Goal: Task Accomplishment & Management: Manage account settings

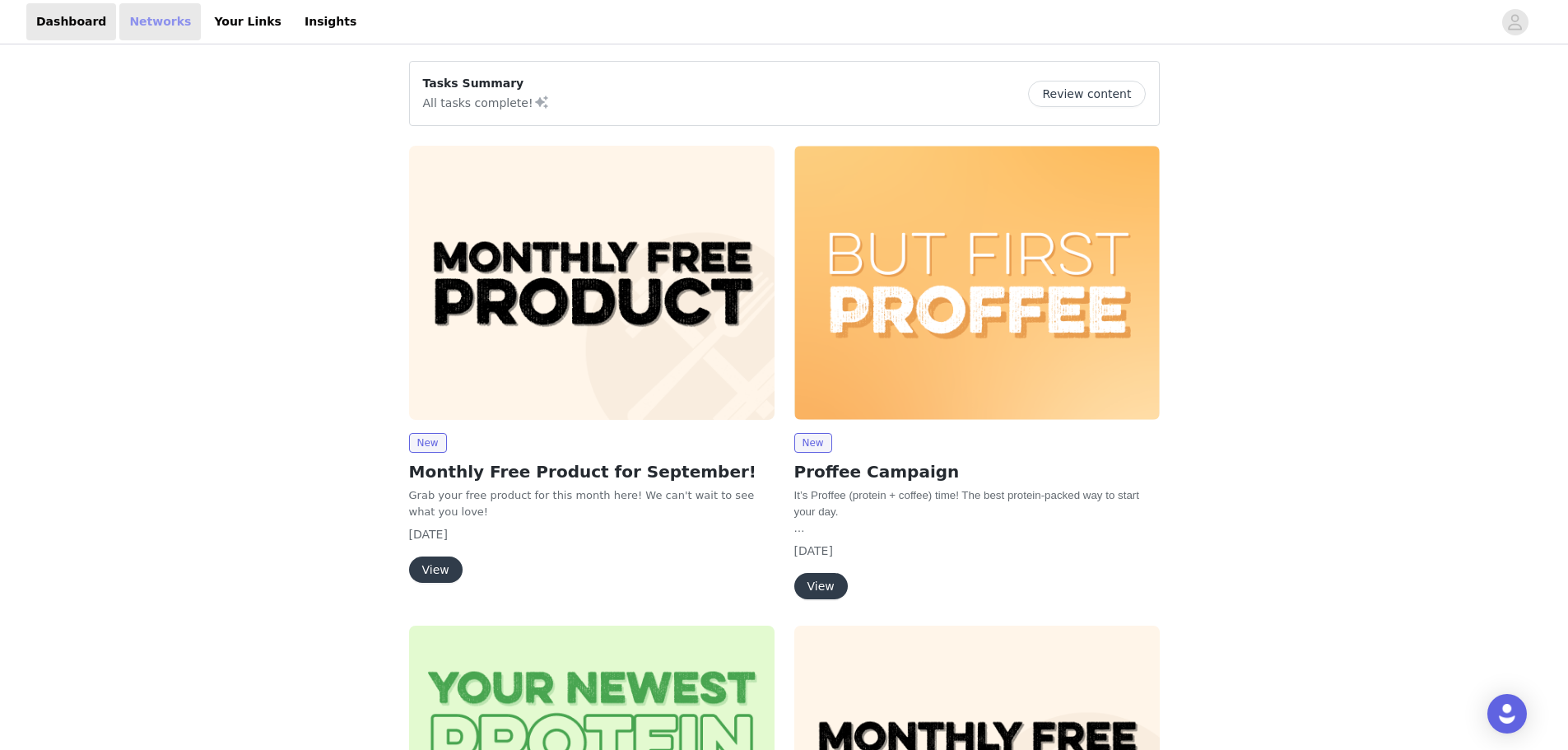
click at [120, 18] on link "Networks" at bounding box center [160, 21] width 81 height 37
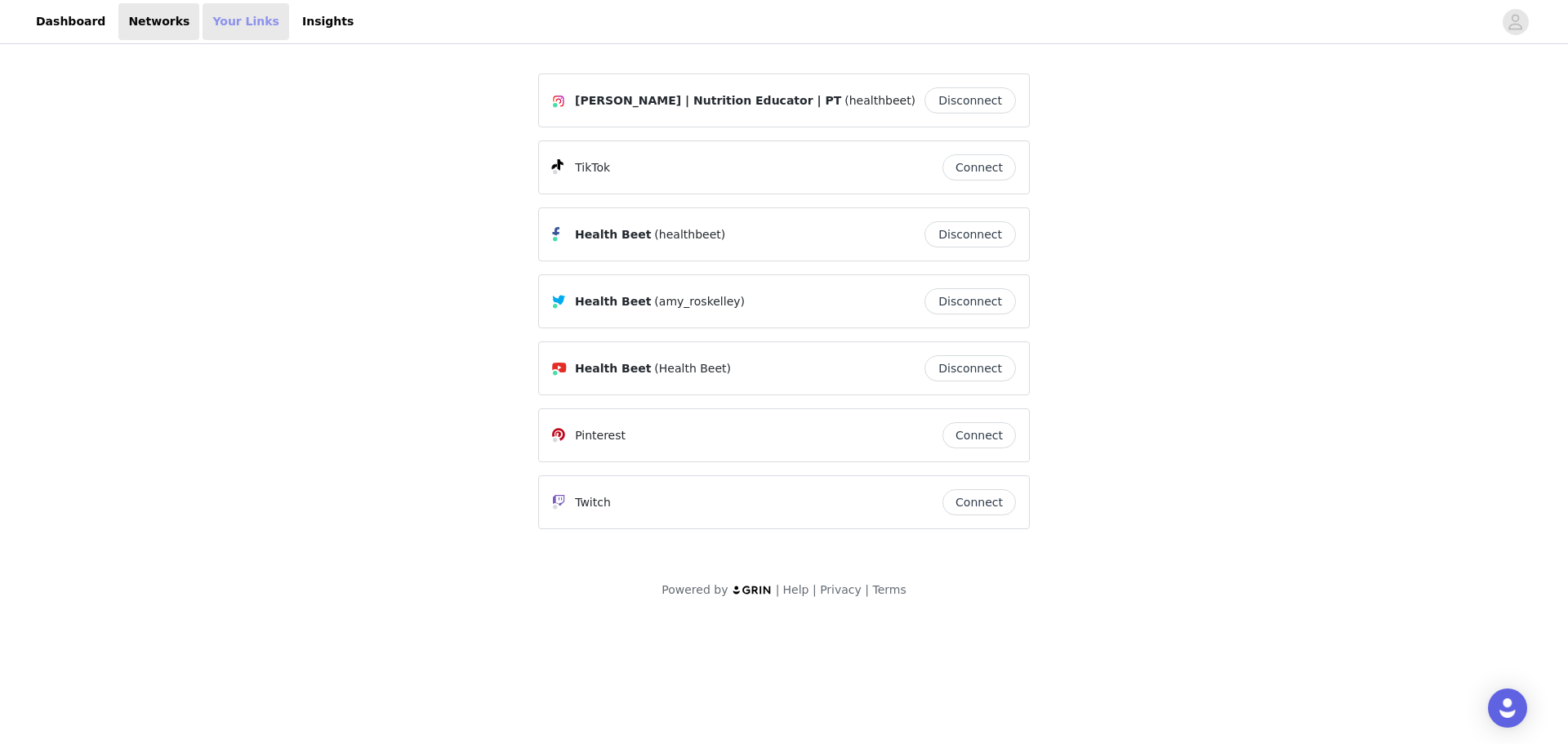
click at [205, 30] on link "Your Links" at bounding box center [246, 21] width 87 height 36
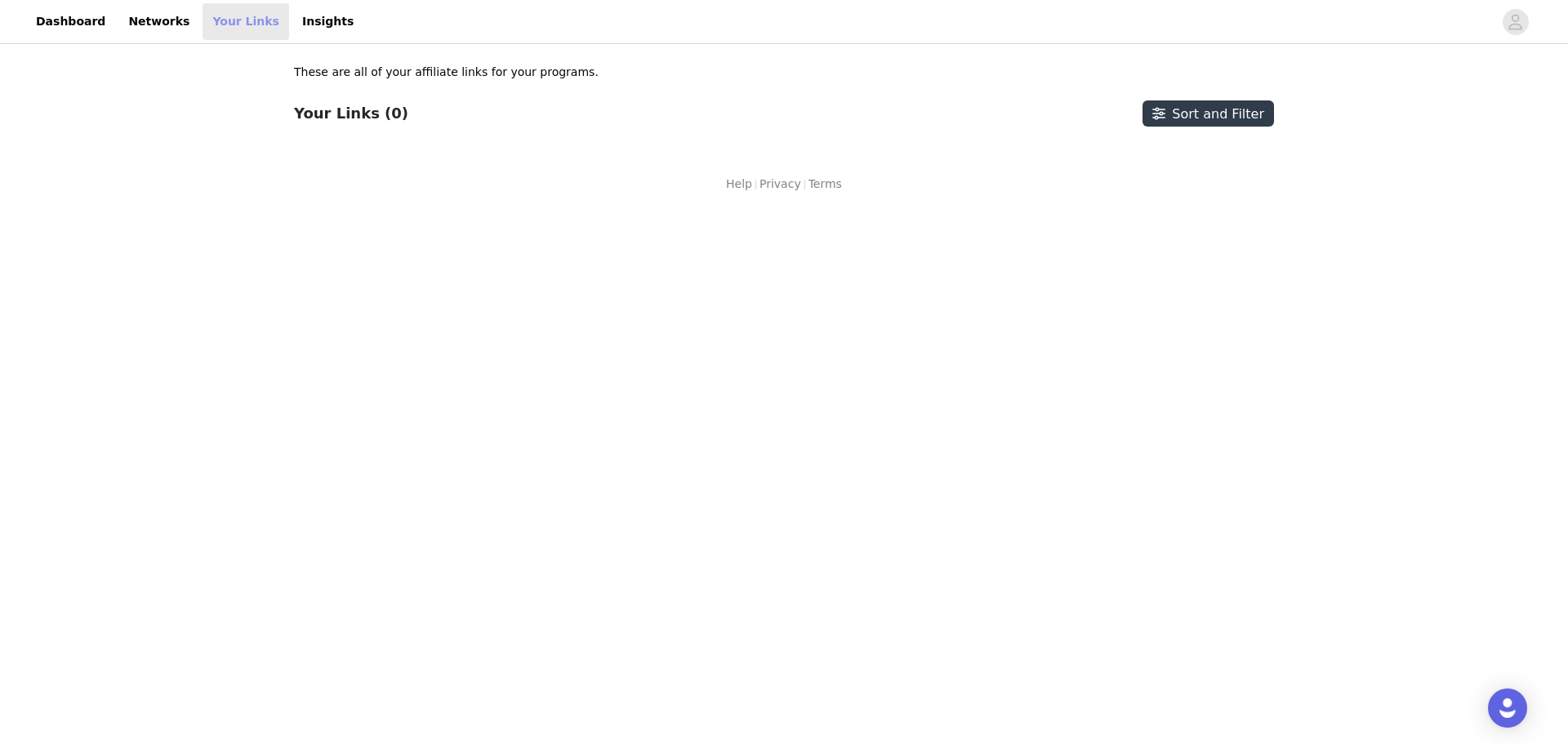
click at [248, 30] on link "Your Links" at bounding box center [246, 21] width 87 height 36
click at [293, 29] on link "Insights" at bounding box center [328, 21] width 71 height 36
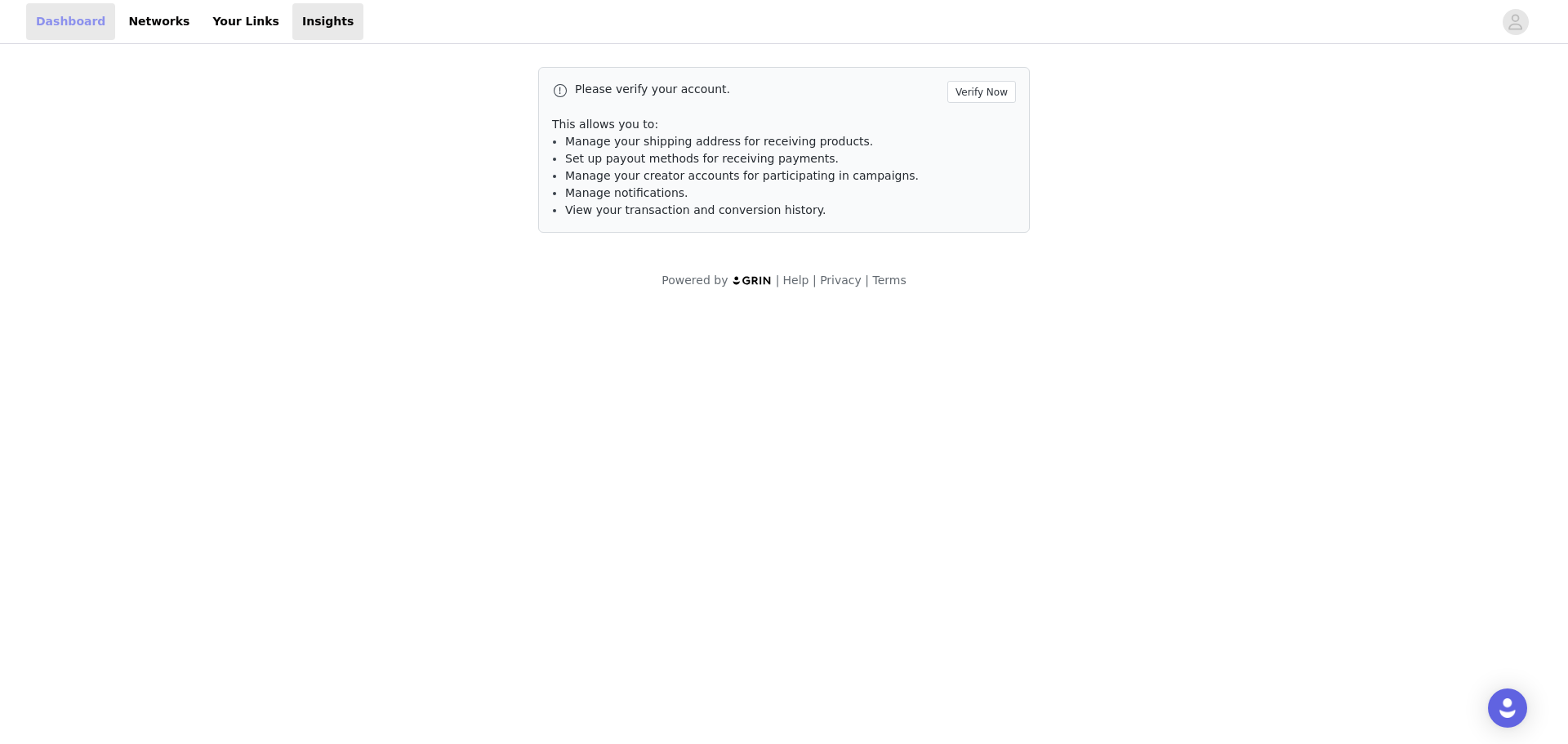
click at [77, 16] on link "Dashboard" at bounding box center [70, 21] width 89 height 36
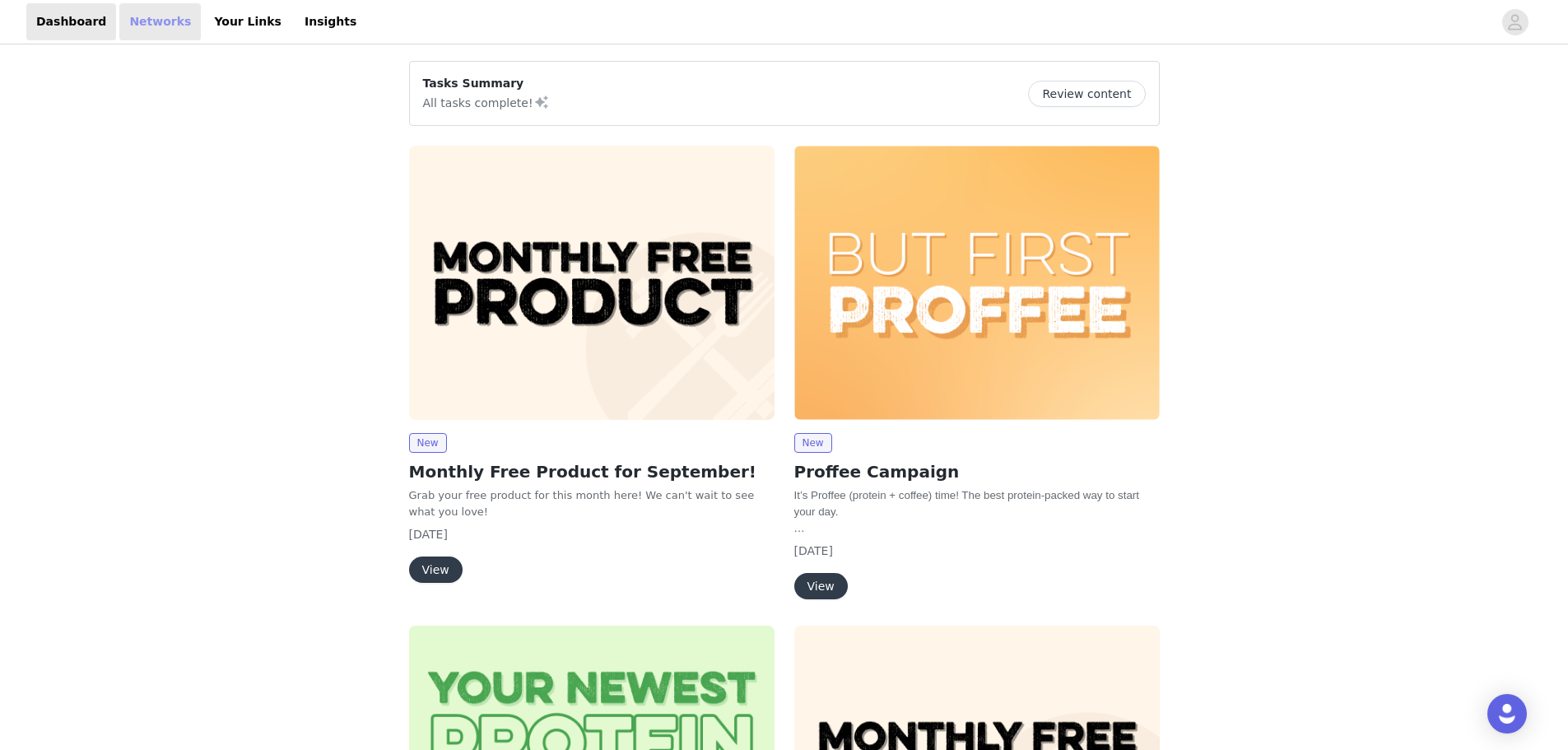
click at [161, 25] on link "Networks" at bounding box center [160, 21] width 81 height 37
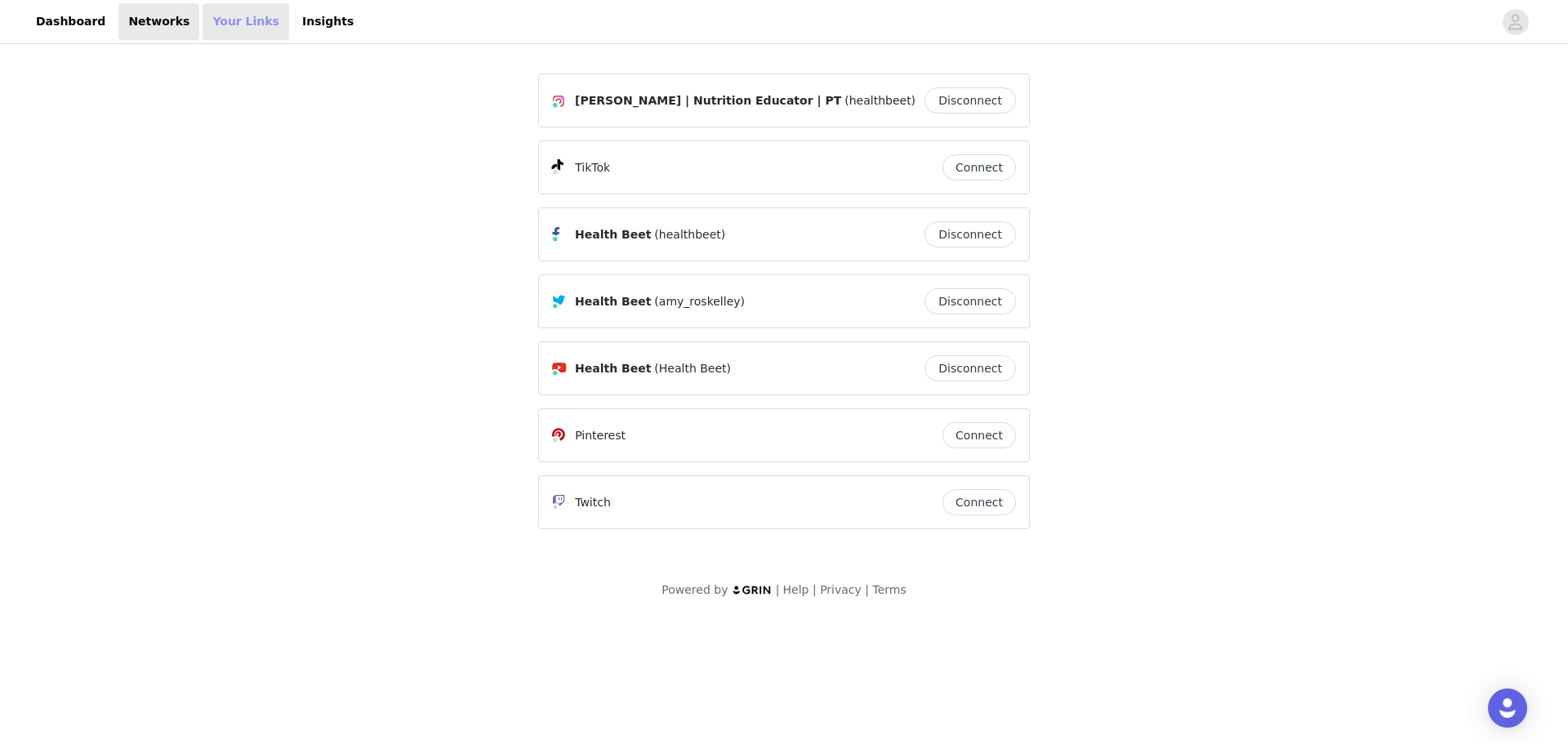
click at [215, 31] on link "Your Links" at bounding box center [246, 21] width 87 height 36
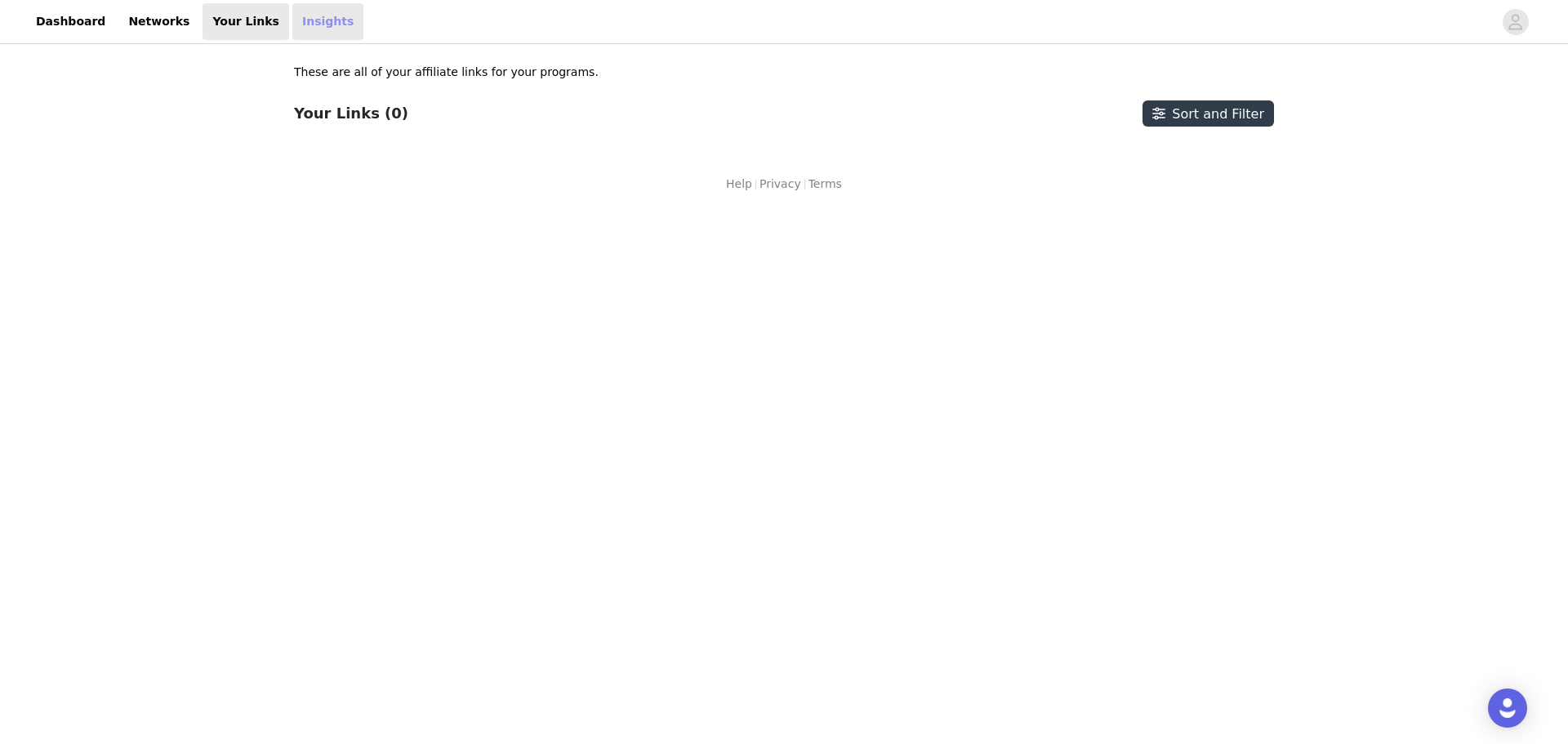
click at [293, 24] on link "Insights" at bounding box center [328, 21] width 71 height 36
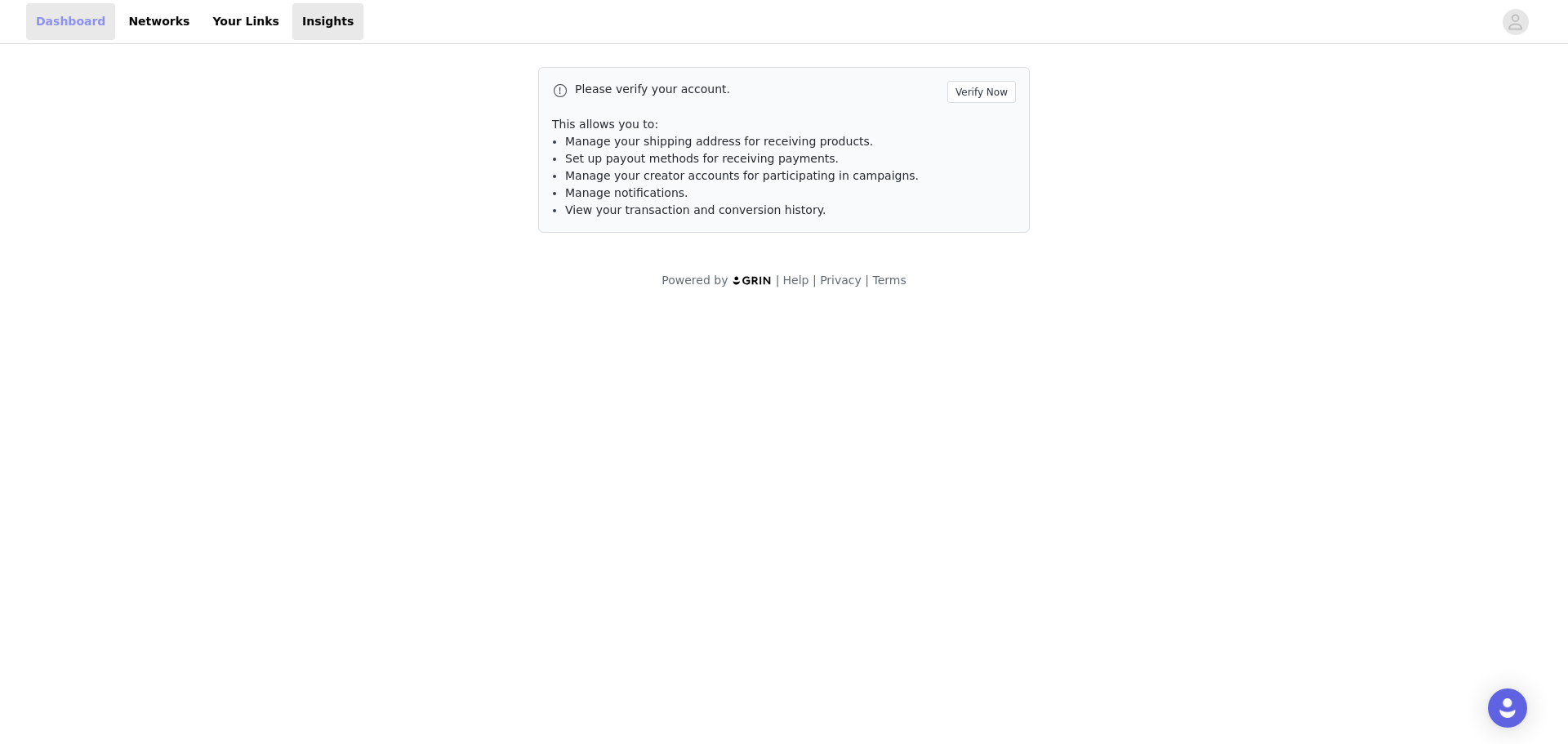
click at [98, 22] on link "Dashboard" at bounding box center [70, 21] width 89 height 36
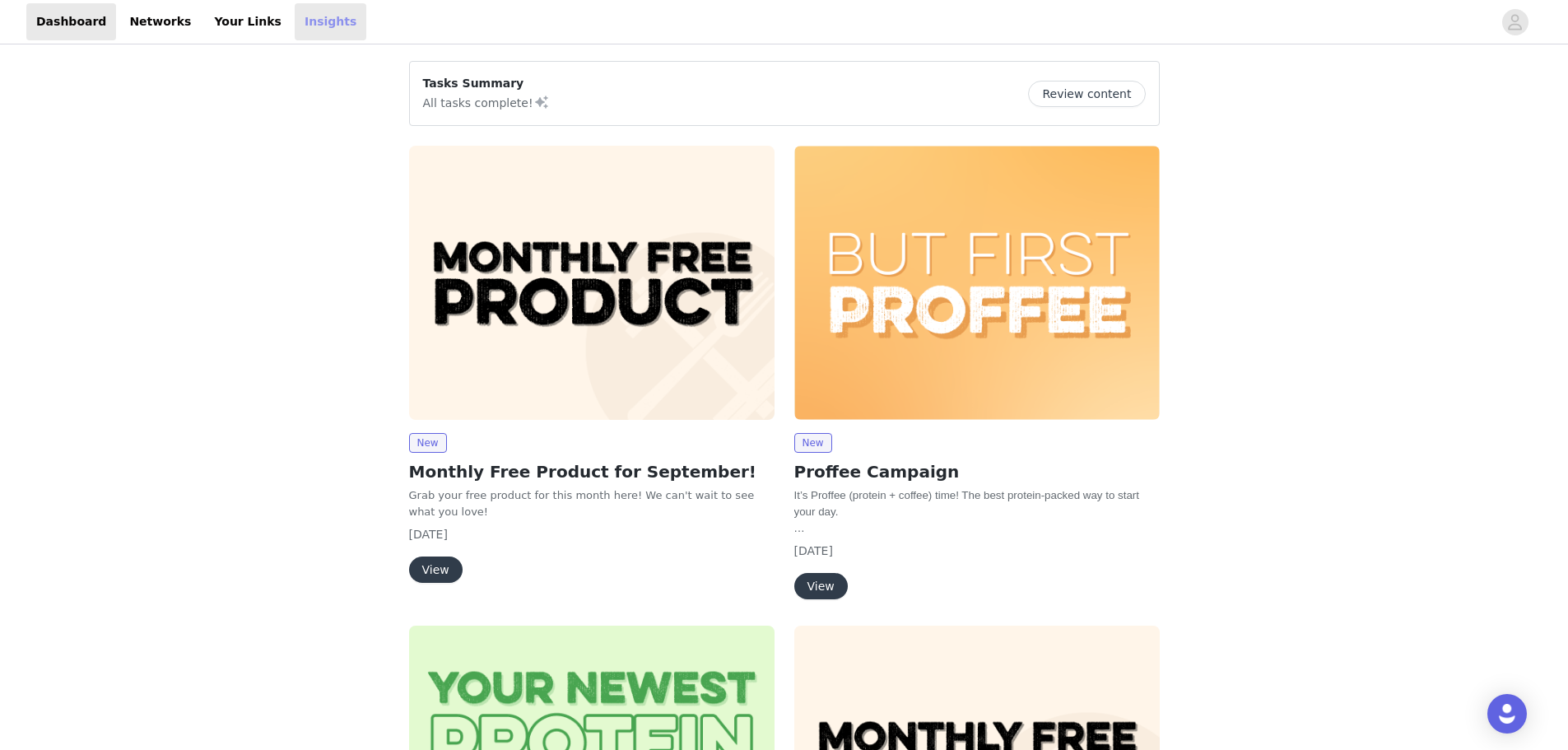
click at [295, 25] on link "Insights" at bounding box center [331, 21] width 72 height 37
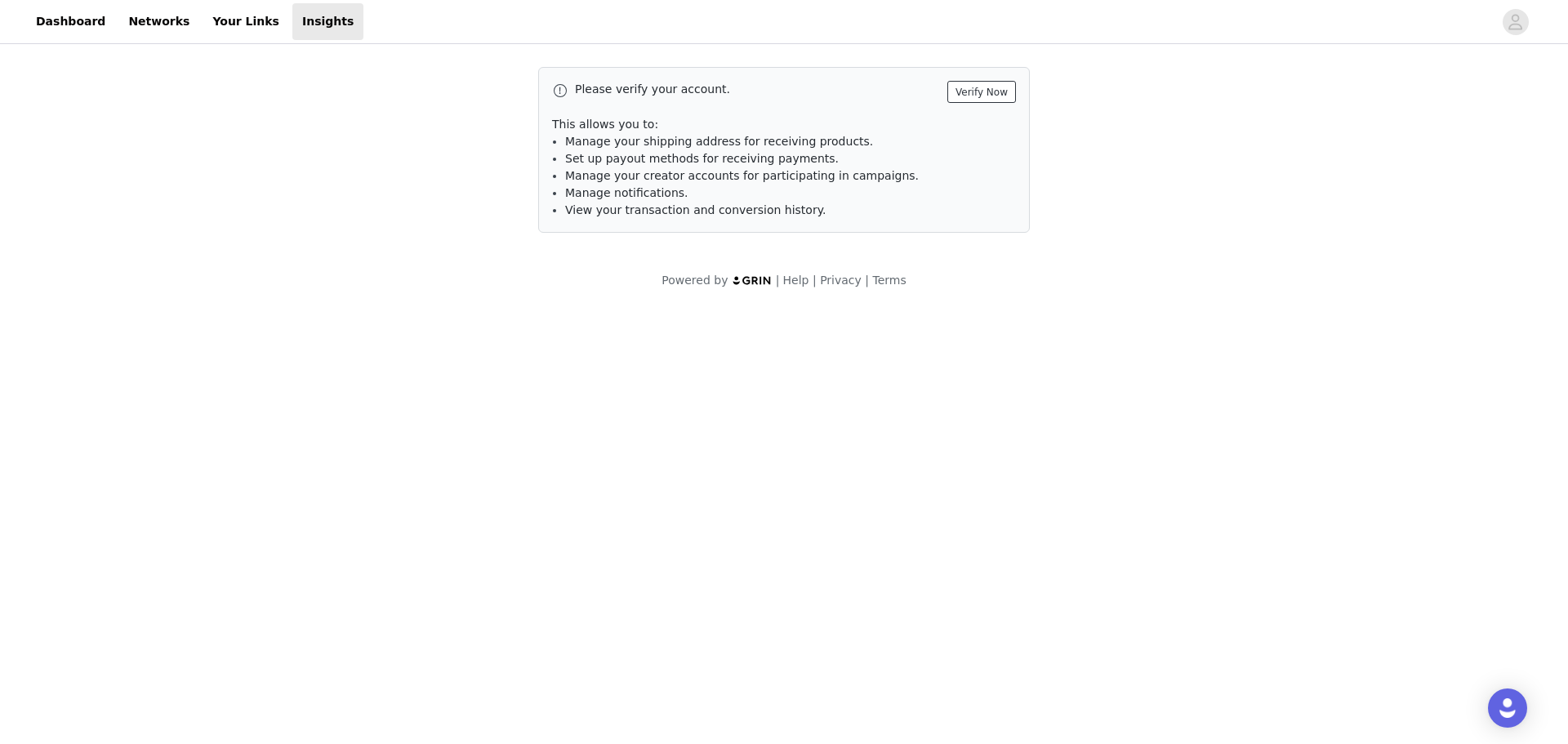
click at [983, 94] on button "Verify Now" at bounding box center [981, 92] width 68 height 22
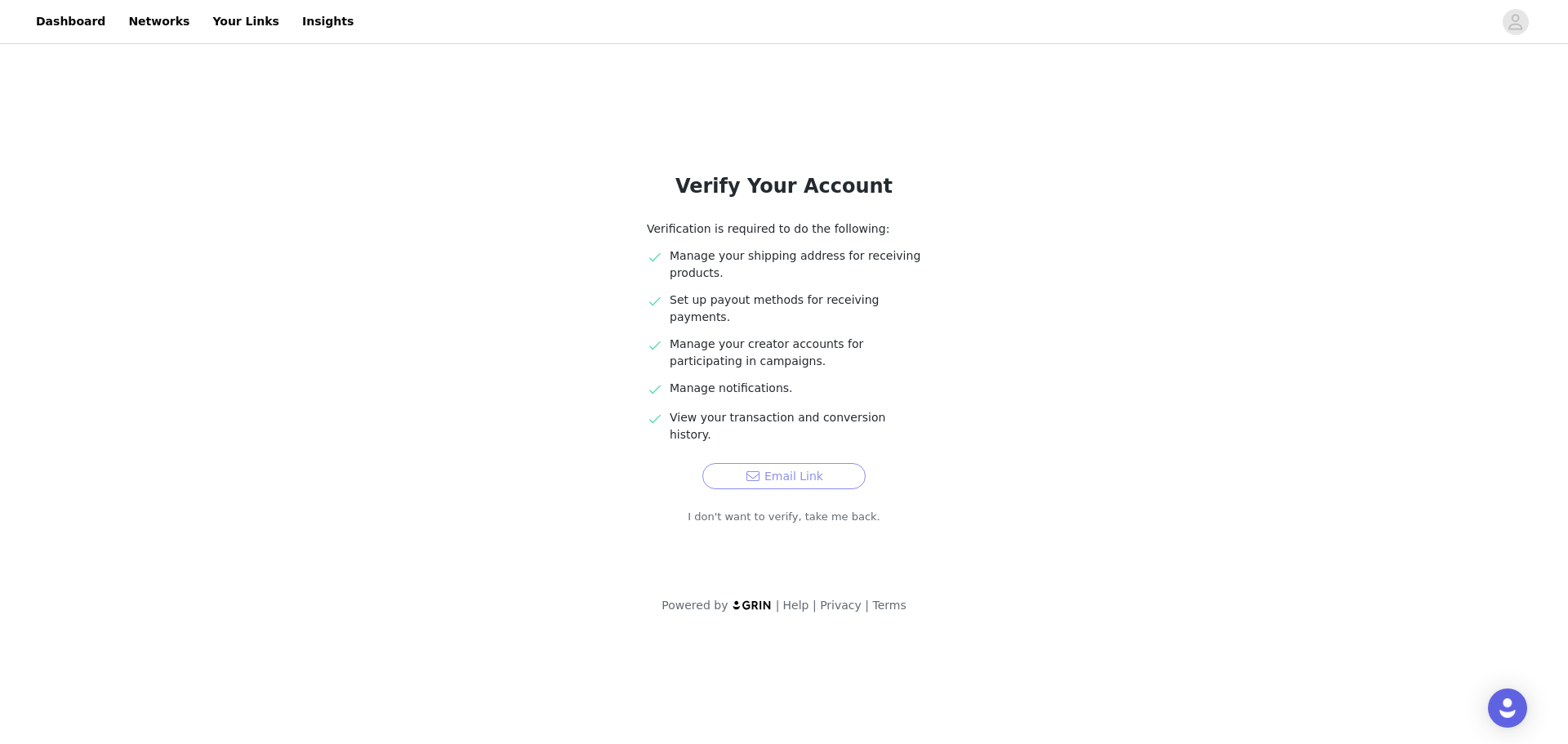
click at [821, 463] on button "Email Link" at bounding box center [784, 476] width 164 height 26
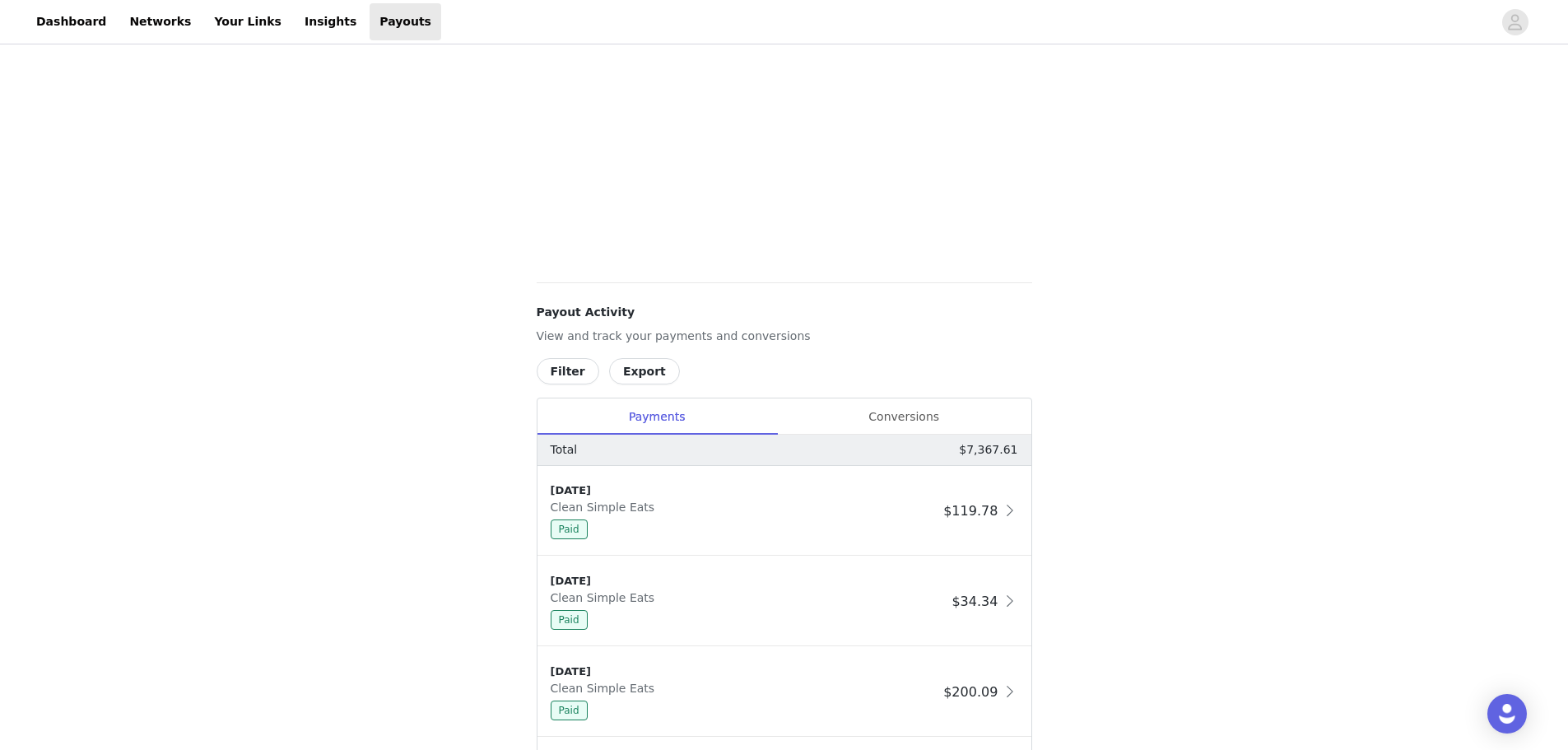
scroll to position [636, 0]
drag, startPoint x: 879, startPoint y: 393, endPoint x: 880, endPoint y: 412, distance: 19.0
click at [883, 415] on div "Conversions" at bounding box center [904, 414] width 254 height 37
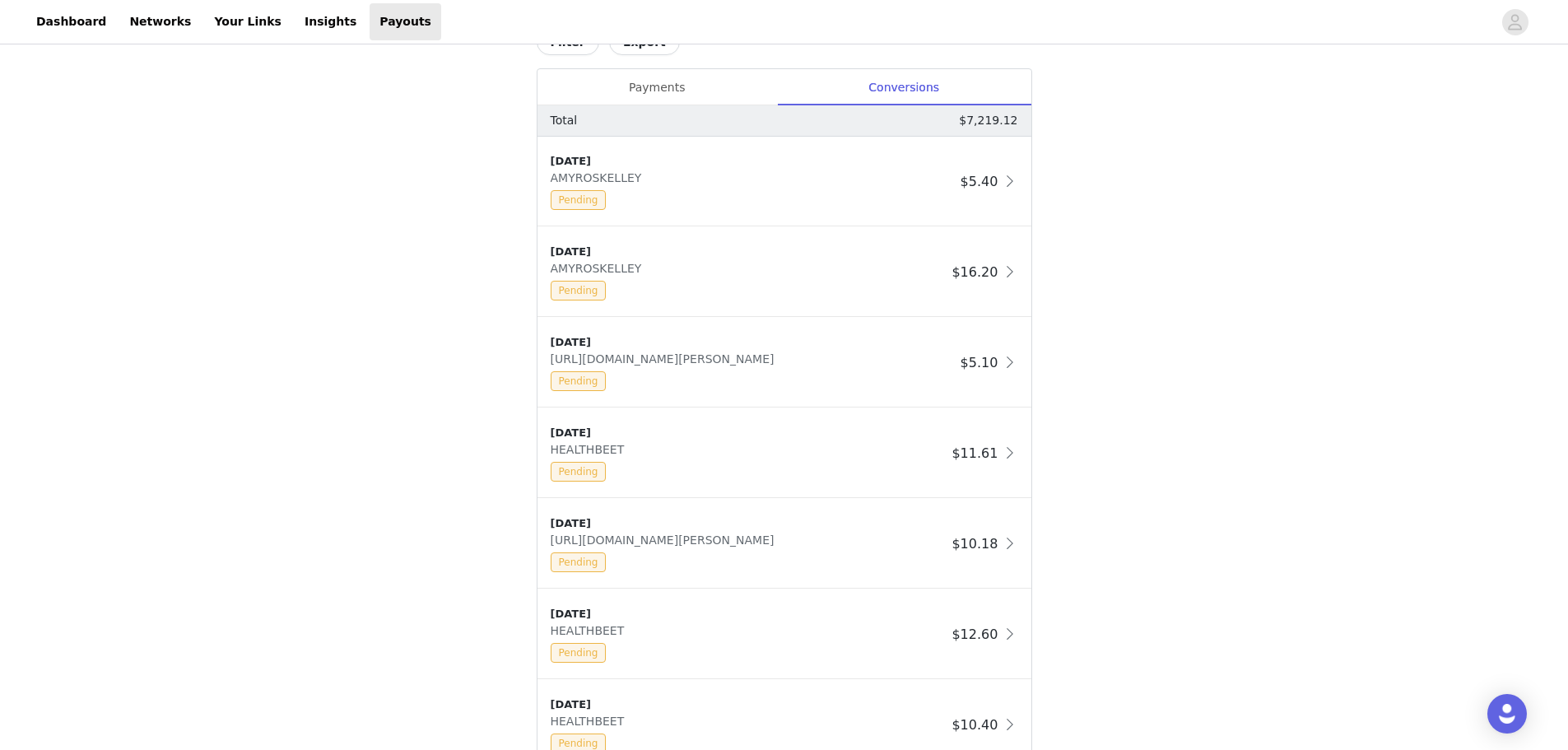
scroll to position [965, 0]
